Goal: Transaction & Acquisition: Purchase product/service

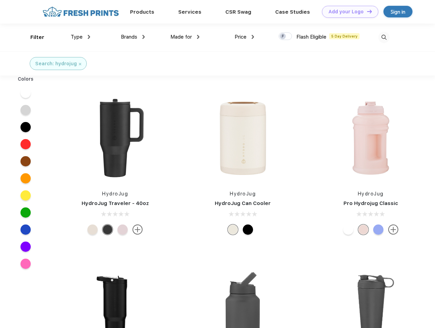
click at [347, 12] on link "Add your Logo Design Tool" at bounding box center [350, 12] width 56 height 12
click at [0, 0] on div "Design Tool" at bounding box center [0, 0] width 0 height 0
click at [366, 11] on link "Add your Logo Design Tool" at bounding box center [350, 12] width 56 height 12
click at [33, 37] on div "Filter" at bounding box center [37, 37] width 14 height 8
click at [81, 37] on span "Type" at bounding box center [77, 37] width 12 height 6
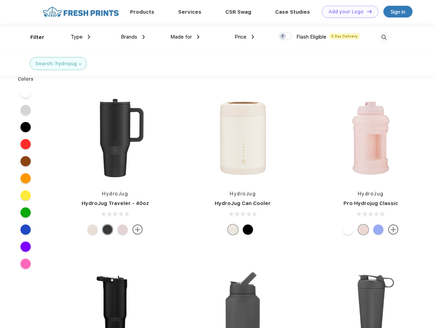
click at [133, 37] on span "Brands" at bounding box center [129, 37] width 16 height 6
click at [185, 37] on span "Made for" at bounding box center [181, 37] width 22 height 6
click at [244, 37] on span "Price" at bounding box center [240, 37] width 12 height 6
click at [285, 37] on div at bounding box center [284, 36] width 13 height 8
click at [283, 37] on input "checkbox" at bounding box center [280, 34] width 4 height 4
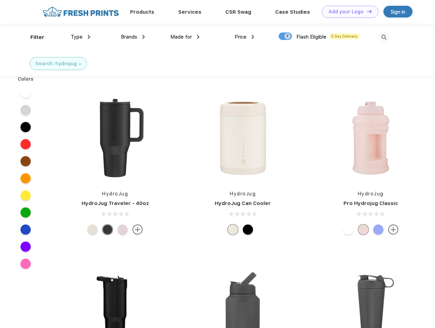
click at [384, 37] on img at bounding box center [383, 37] width 11 height 11
